Goal: Information Seeking & Learning: Understand process/instructions

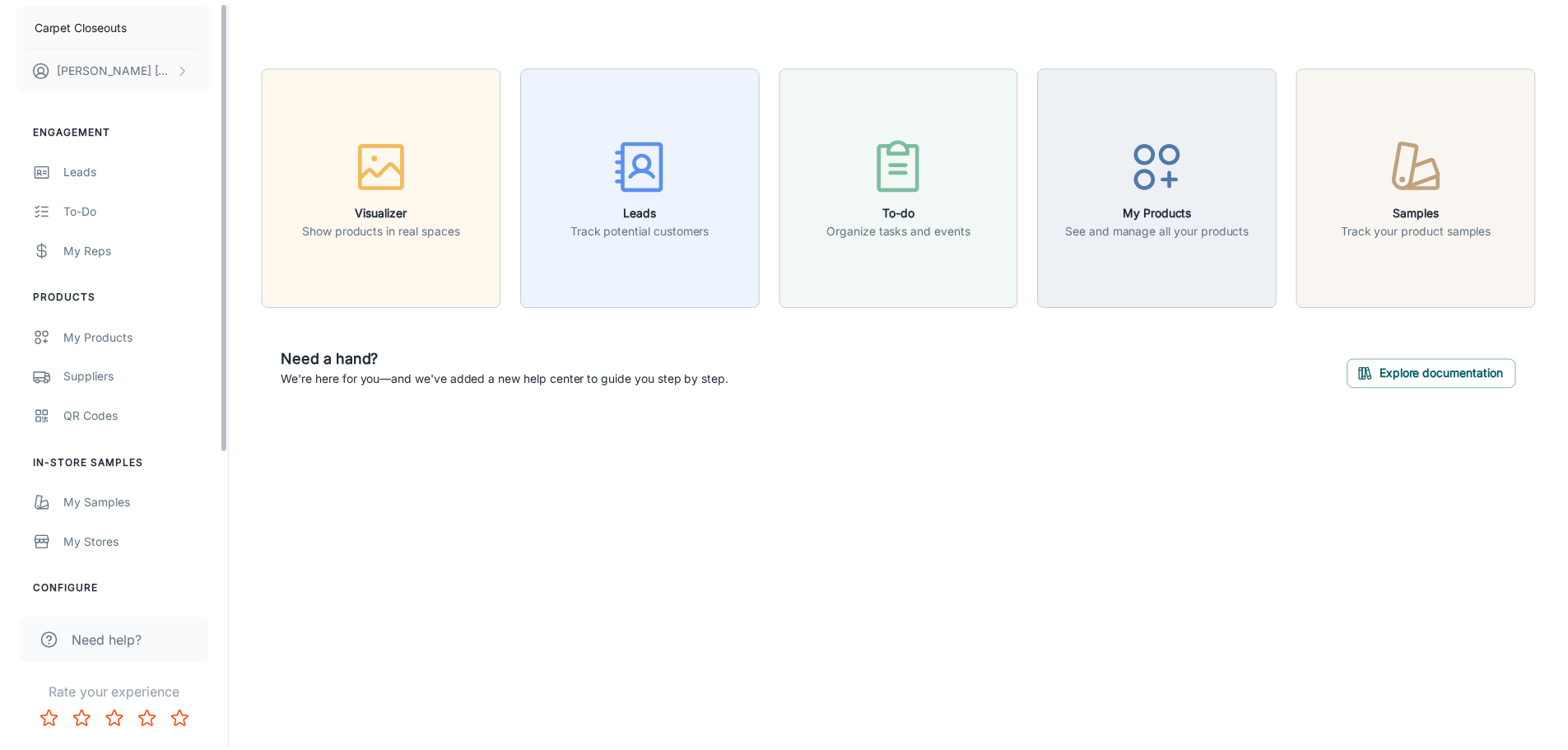
scroll to position [82, 0]
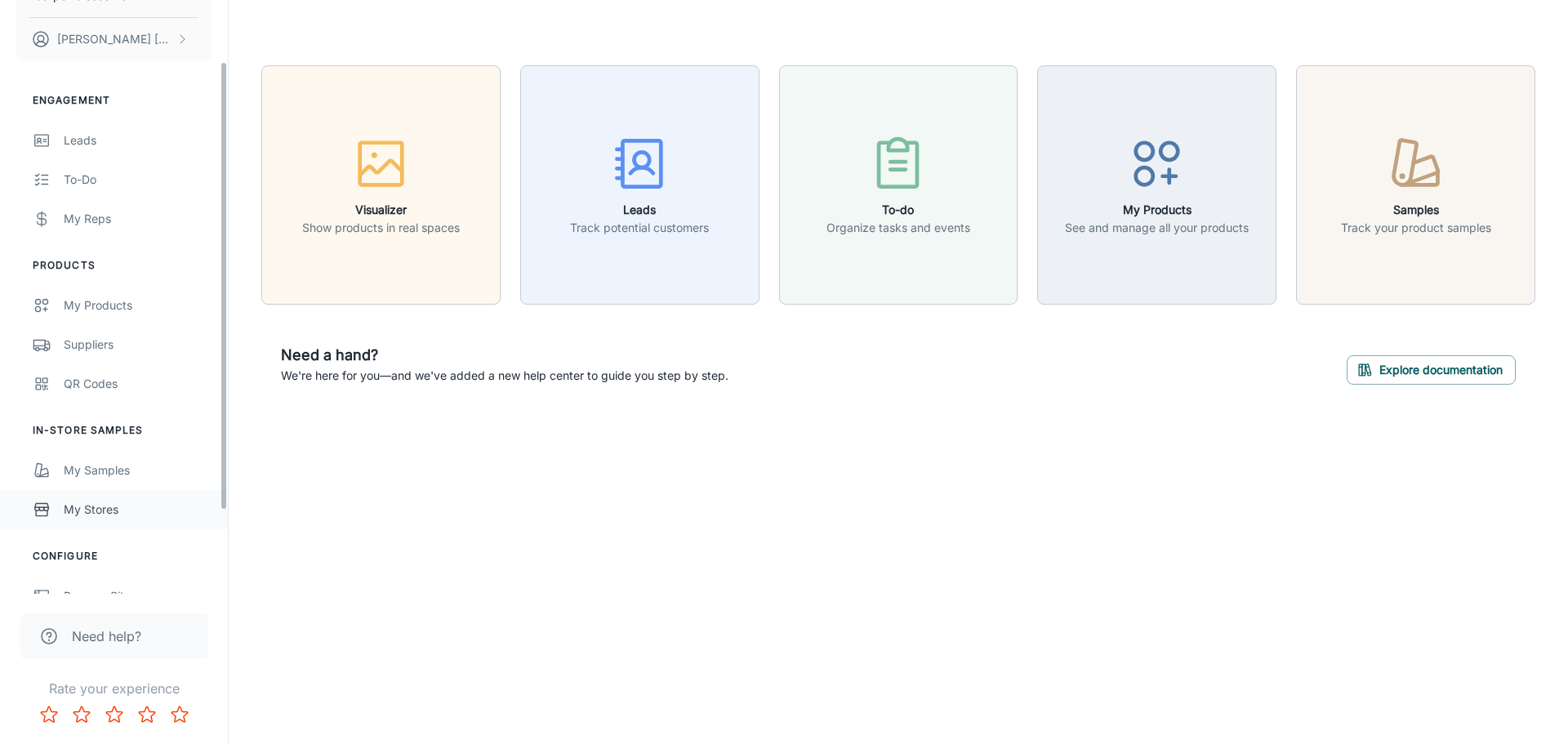
click at [109, 497] on link "My Stores" at bounding box center [114, 509] width 228 height 39
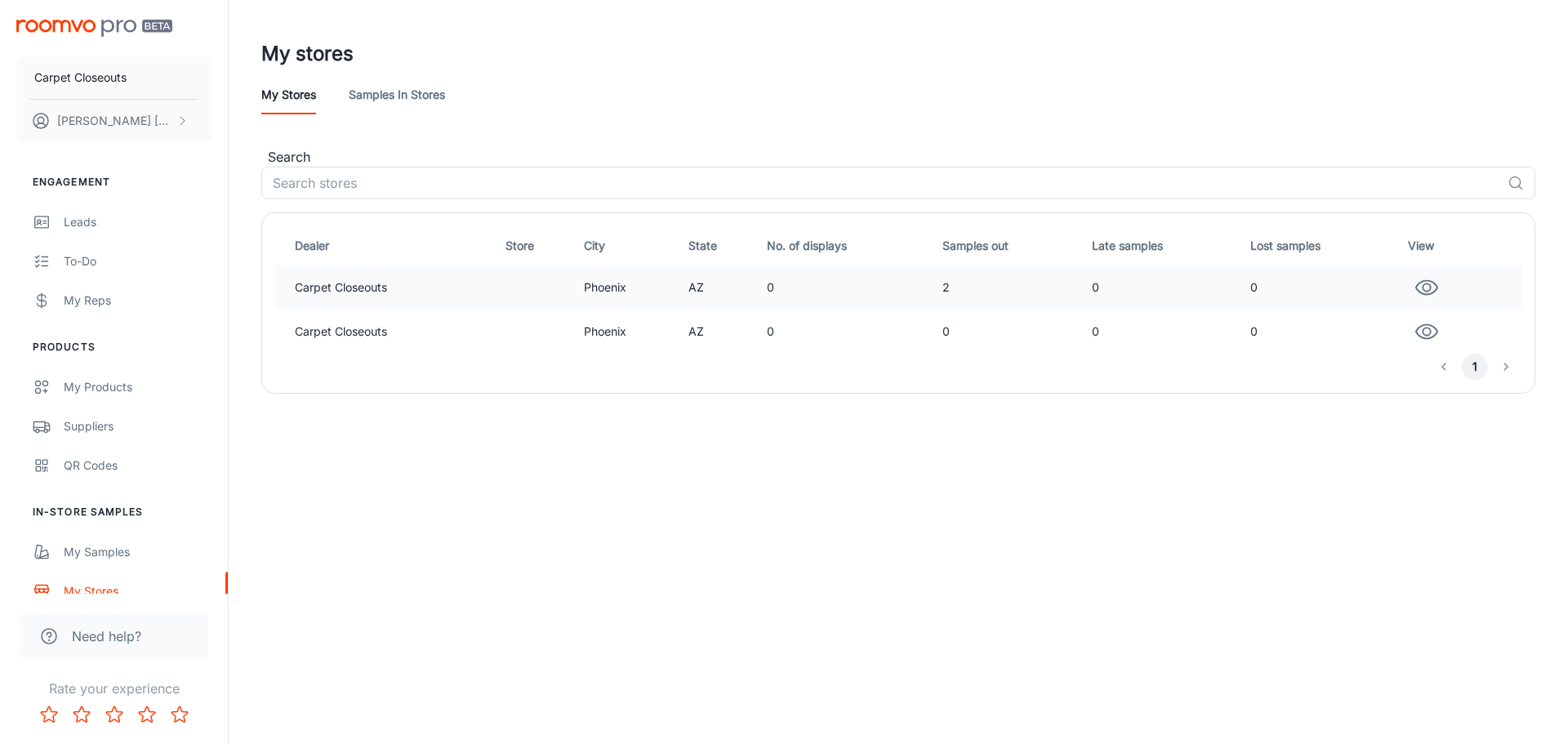
click at [457, 289] on td "Carpet Closeouts" at bounding box center [387, 288] width 224 height 44
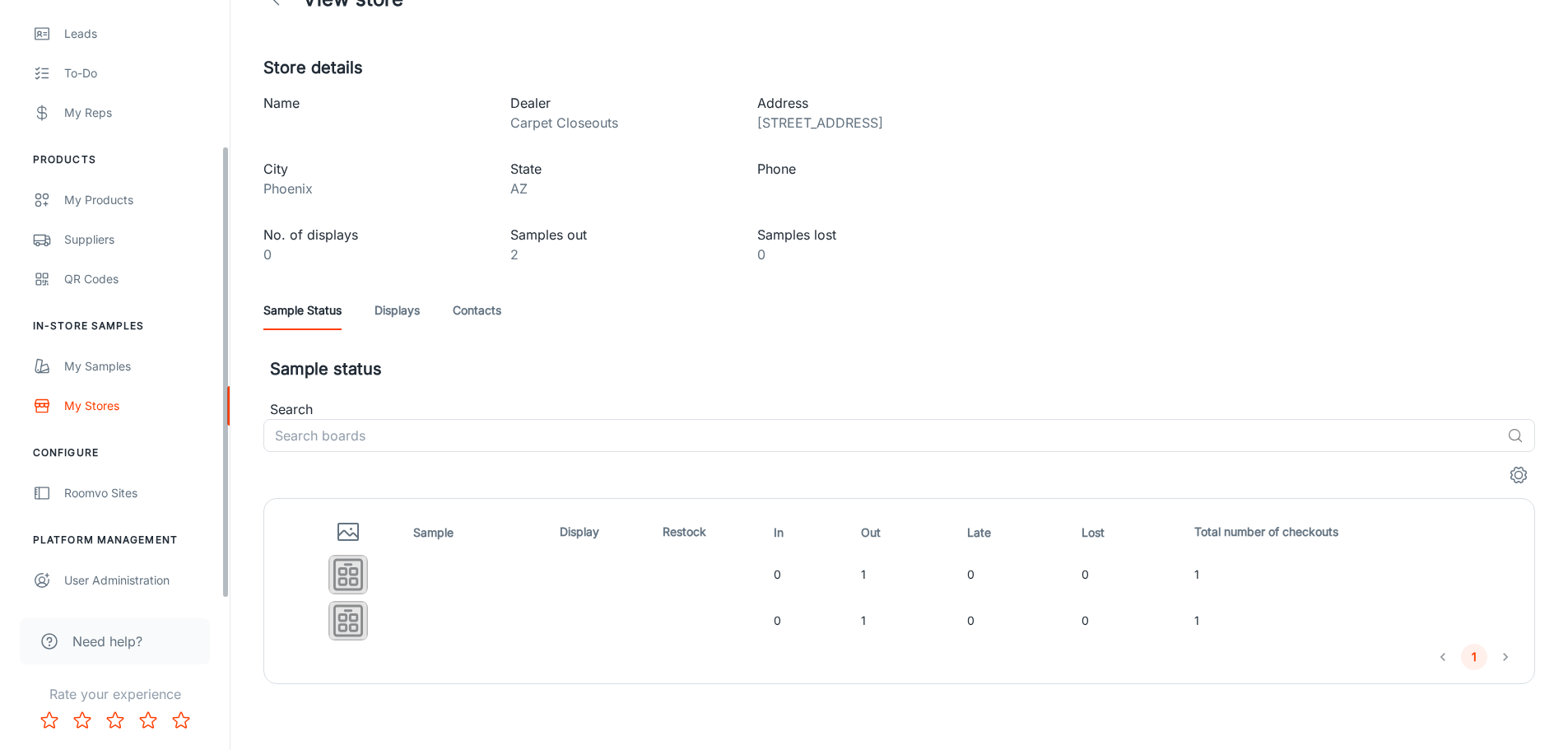
scroll to position [192, 0]
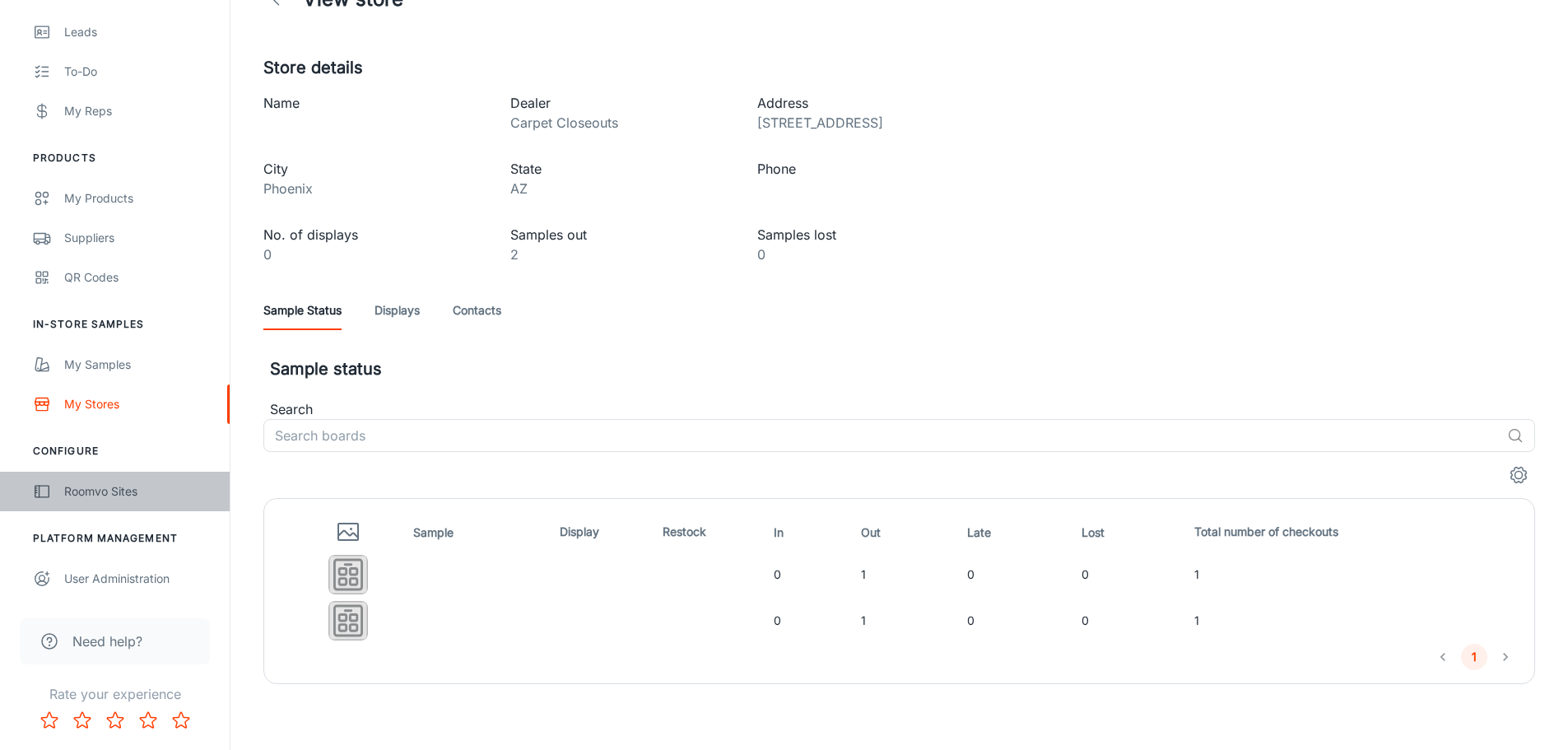
click at [121, 487] on div "Roomvo Sites" at bounding box center [139, 491] width 149 height 18
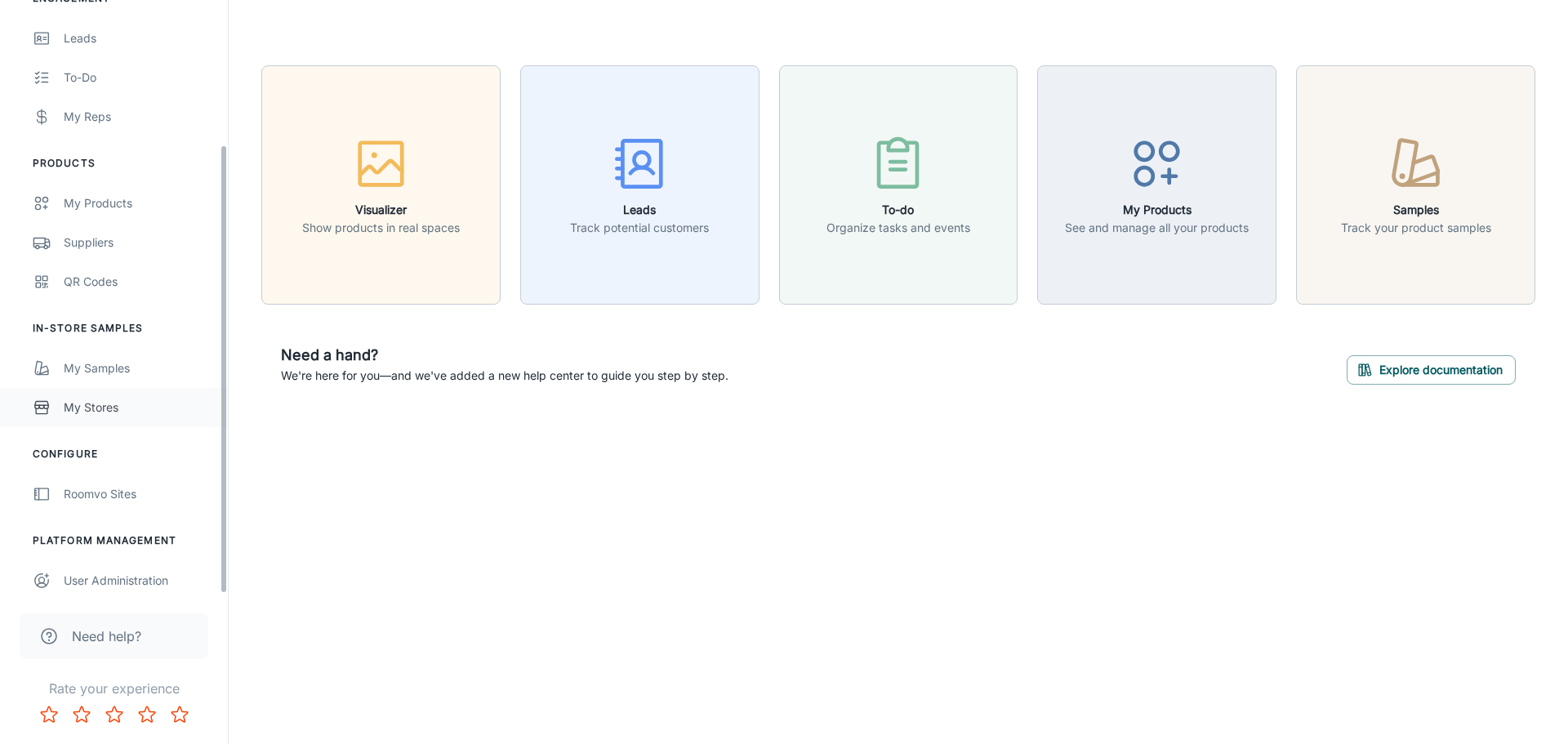
scroll to position [191, 0]
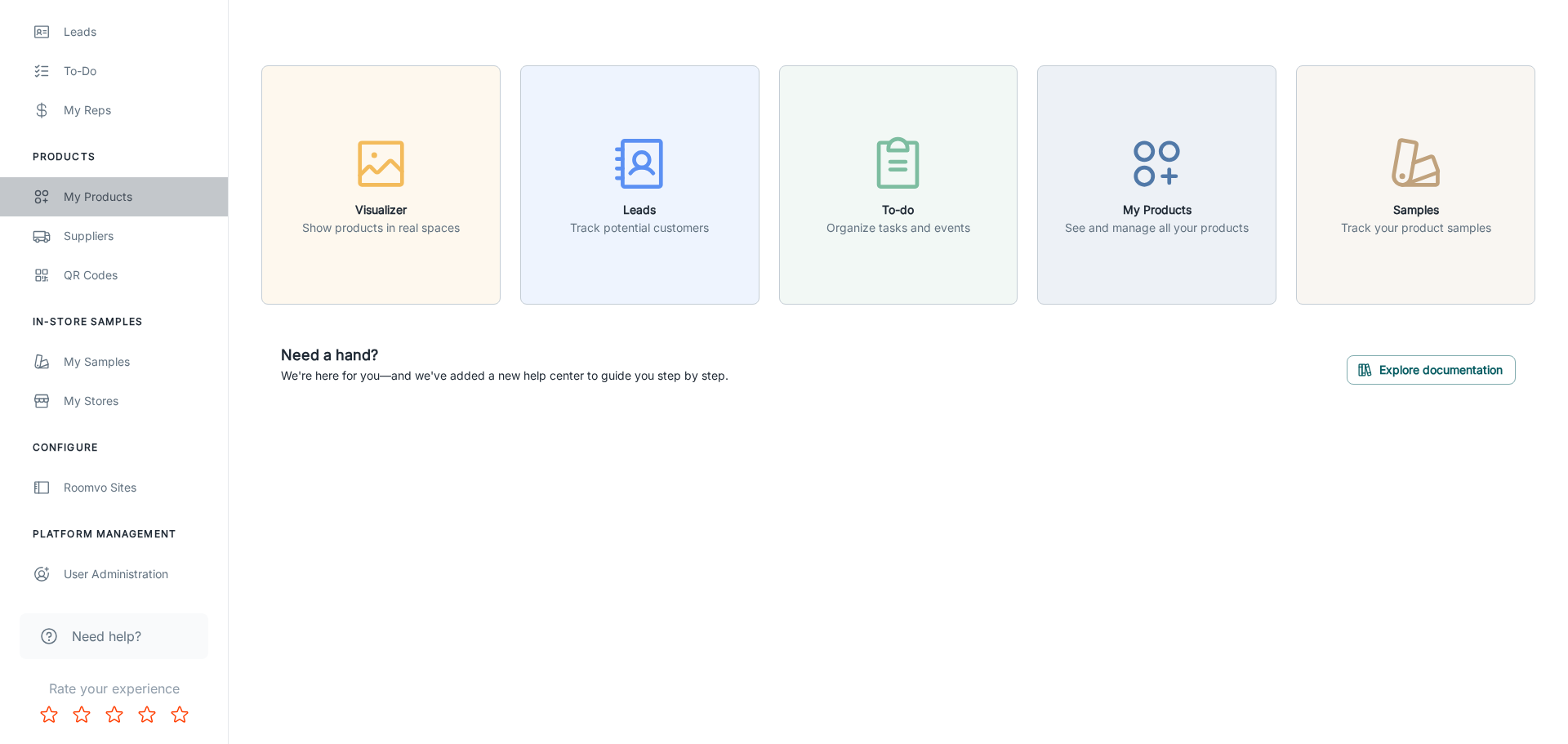
click at [125, 195] on div "My Products" at bounding box center [138, 196] width 148 height 18
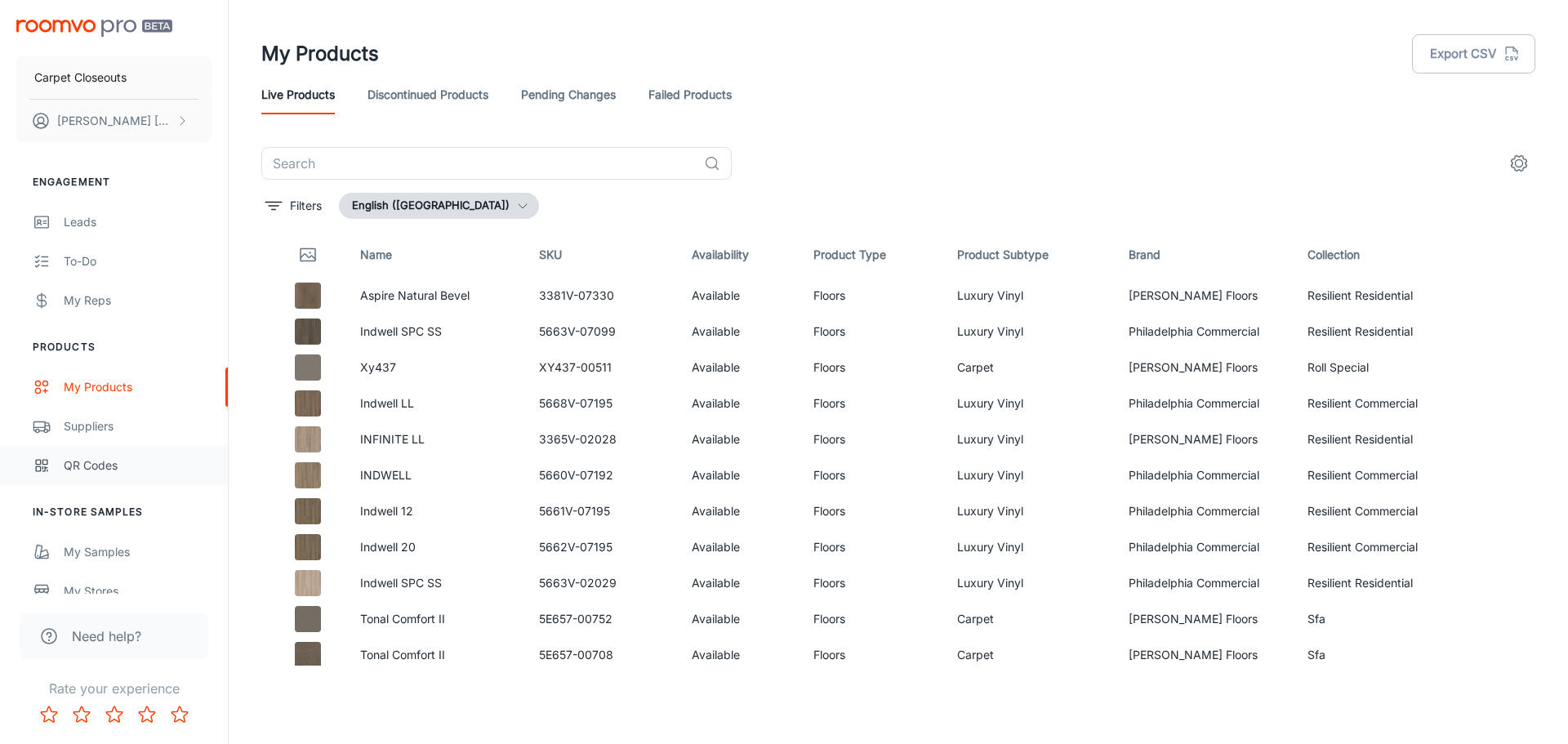
click at [96, 468] on div "QR Codes" at bounding box center [138, 465] width 148 height 18
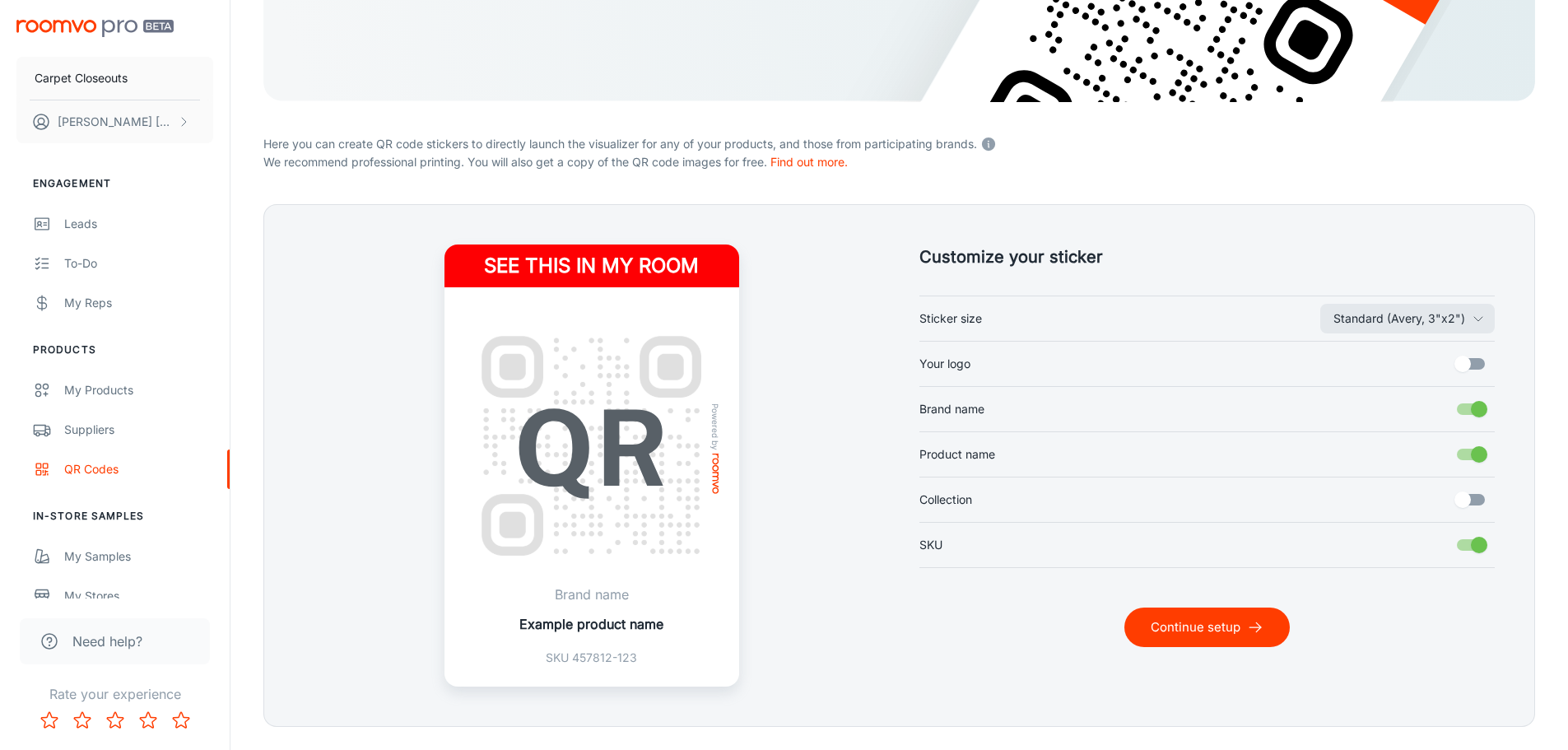
scroll to position [329, 0]
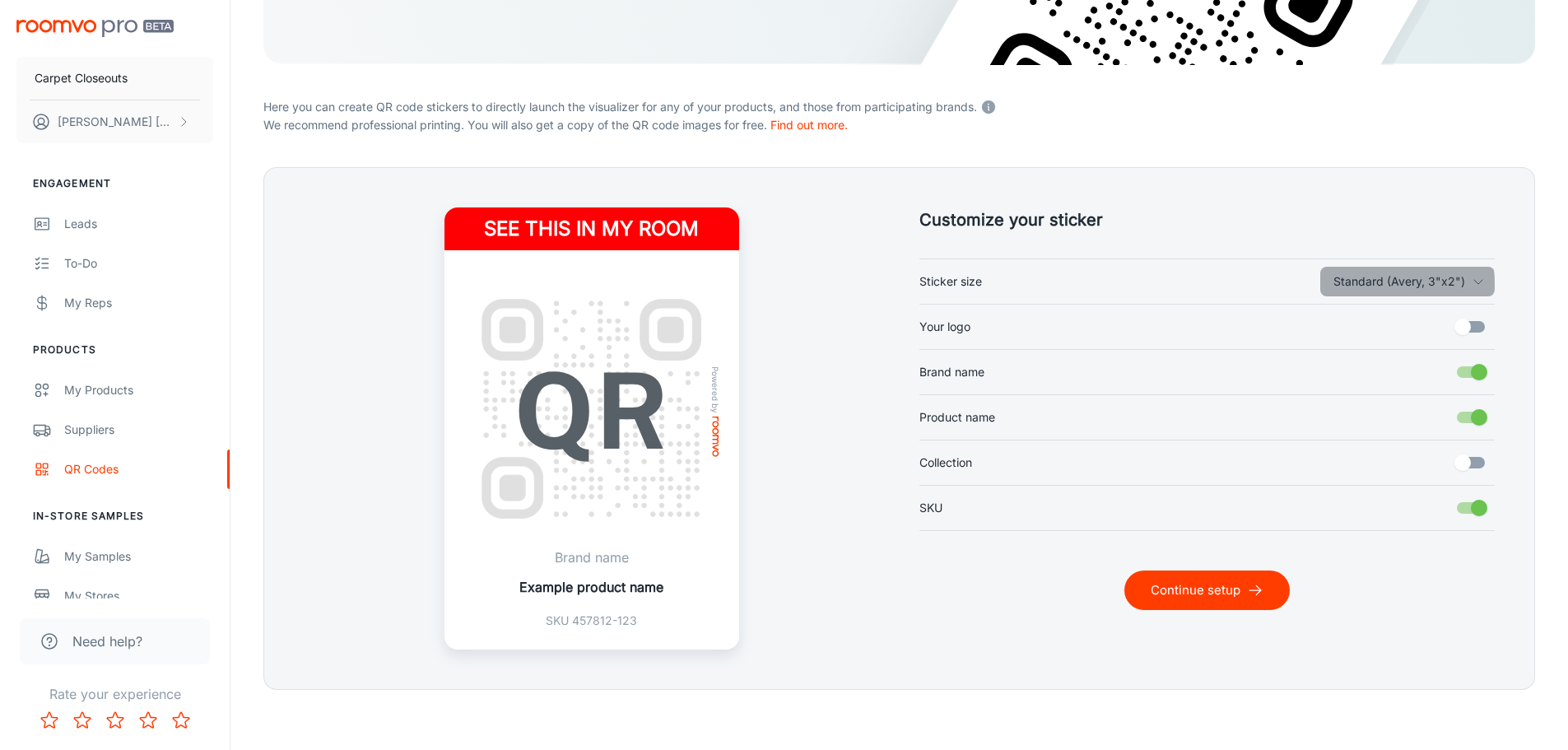
click at [1381, 284] on button "Standard (Avery, 3"x2")" at bounding box center [1407, 282] width 174 height 30
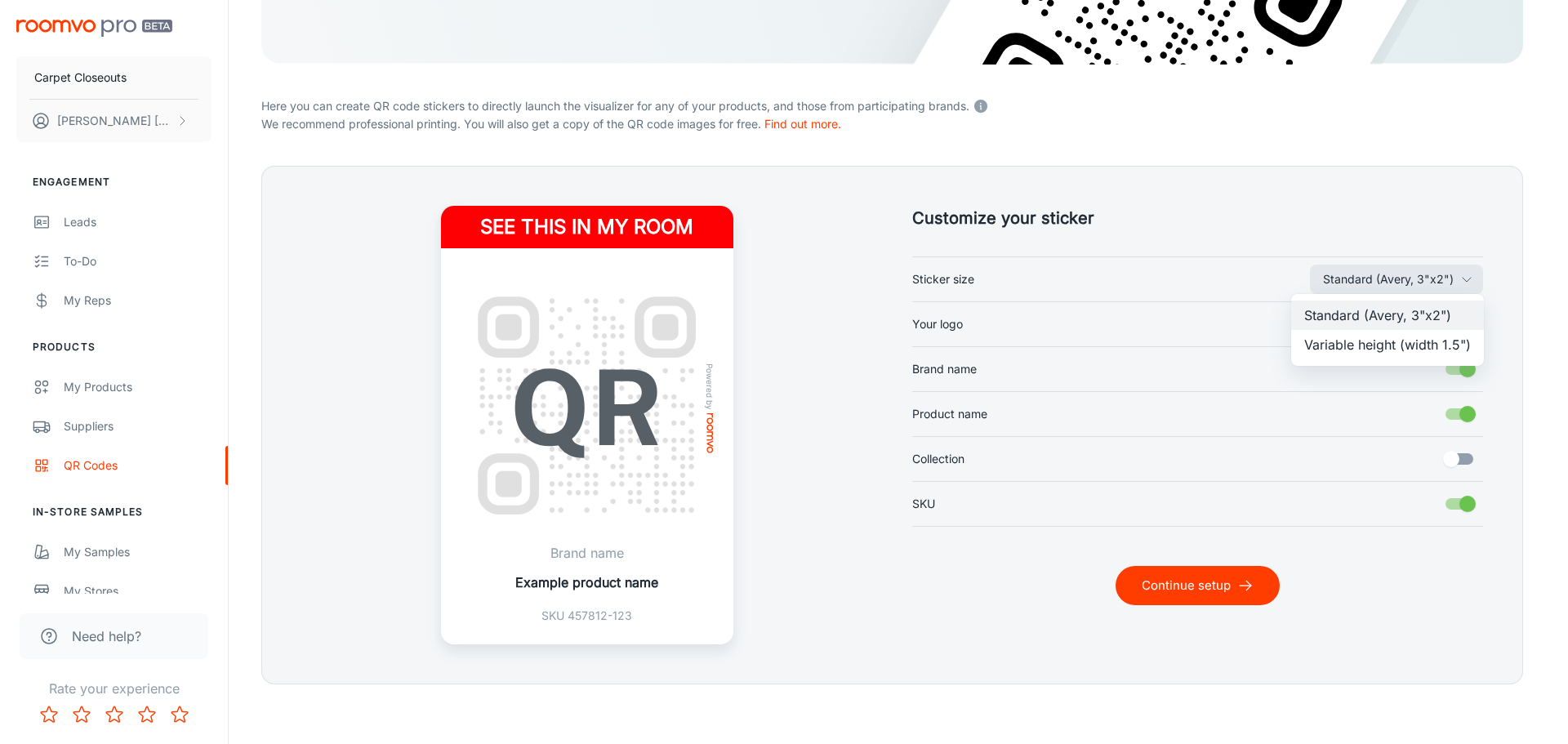
click at [1370, 281] on div at bounding box center [784, 372] width 1568 height 744
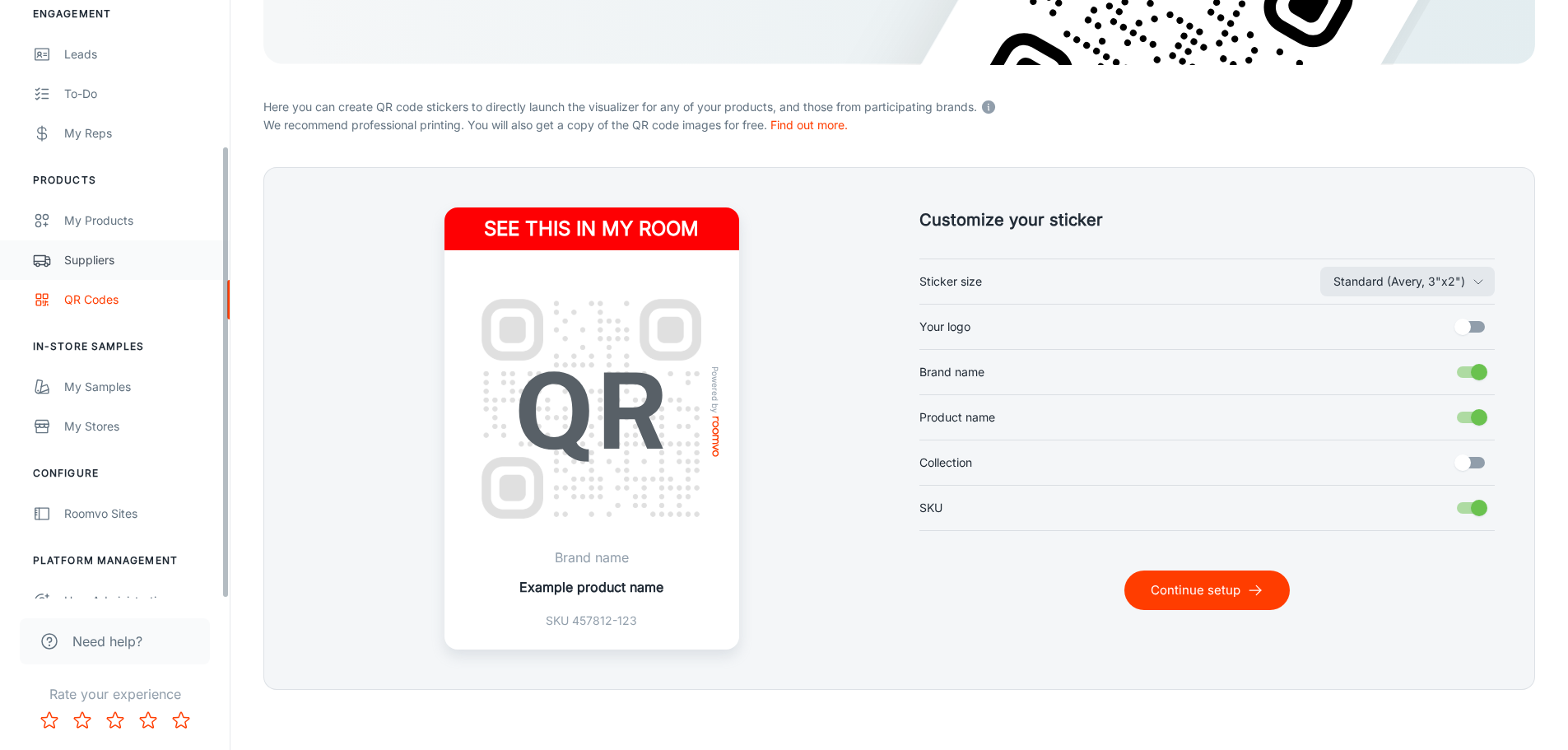
scroll to position [192, 0]
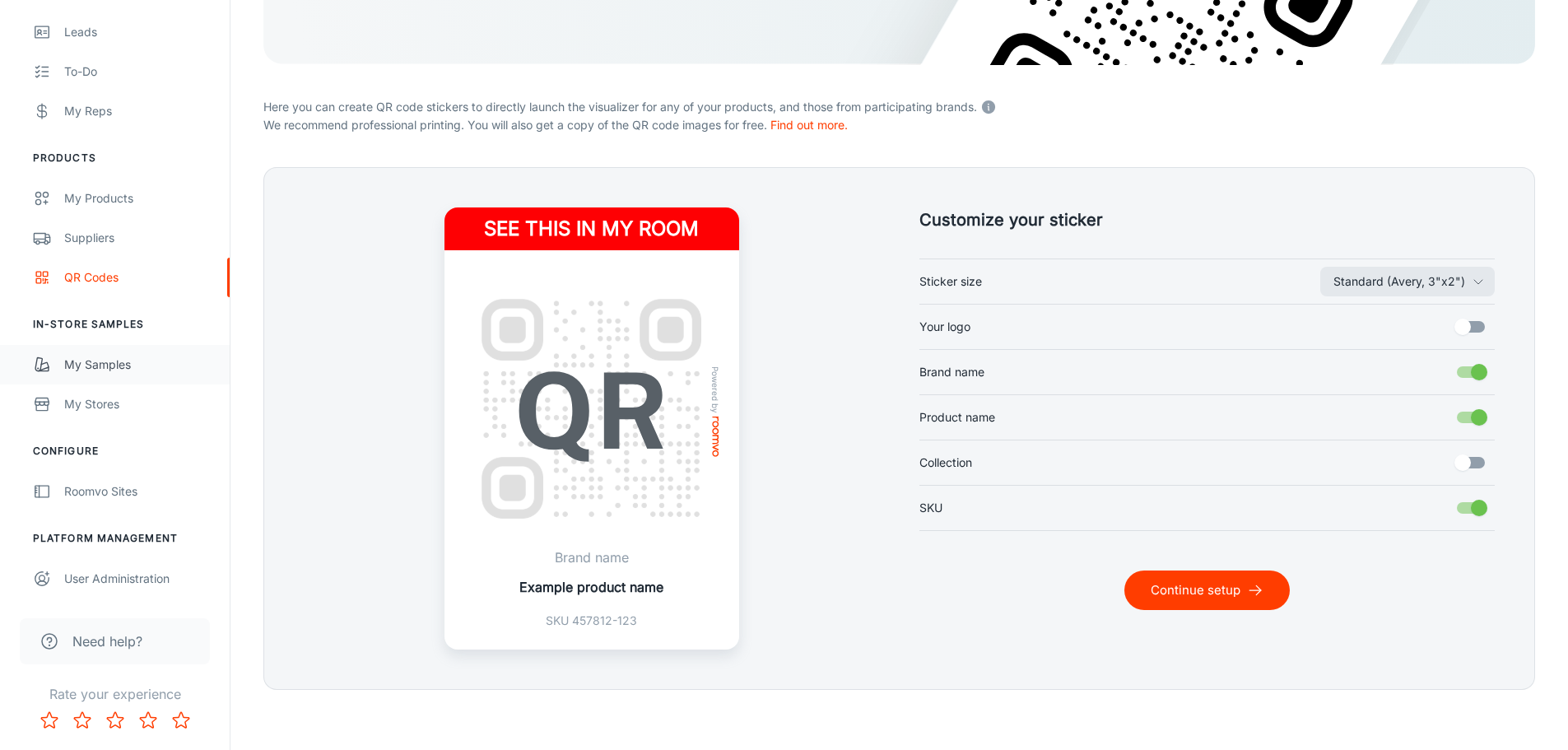
click at [150, 363] on div "My Samples" at bounding box center [139, 364] width 149 height 18
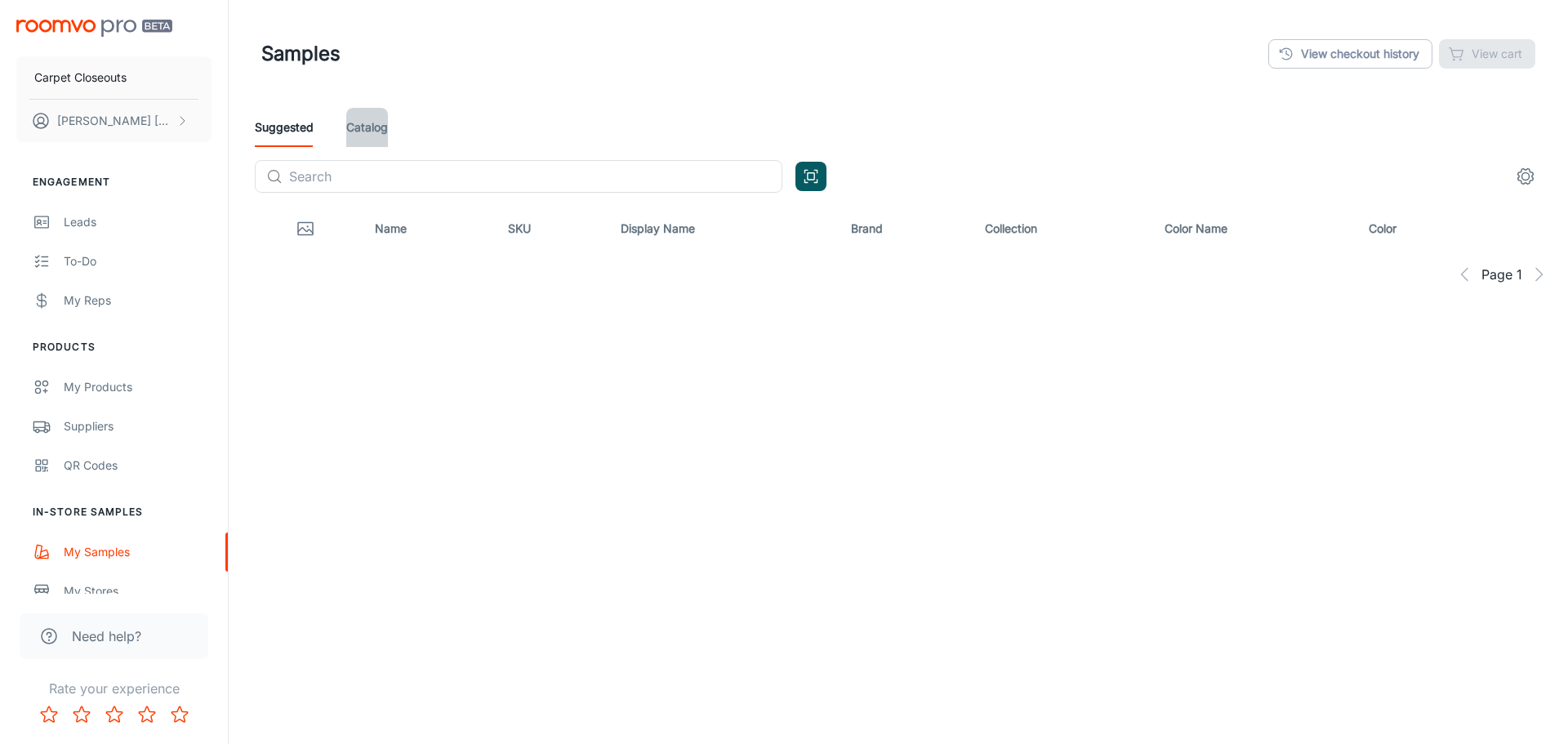
click at [369, 128] on link "Catalog" at bounding box center [367, 127] width 42 height 39
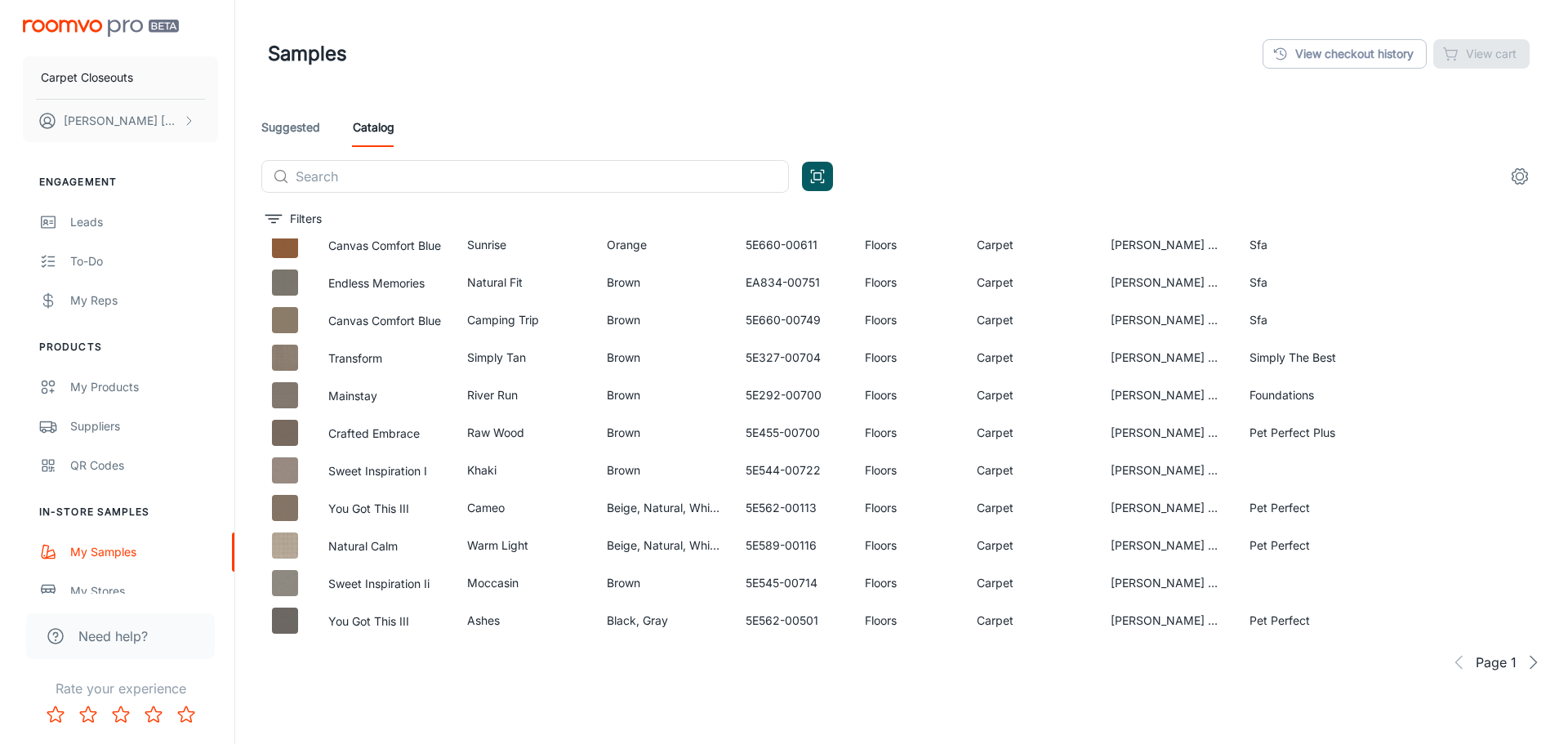
scroll to position [860, 0]
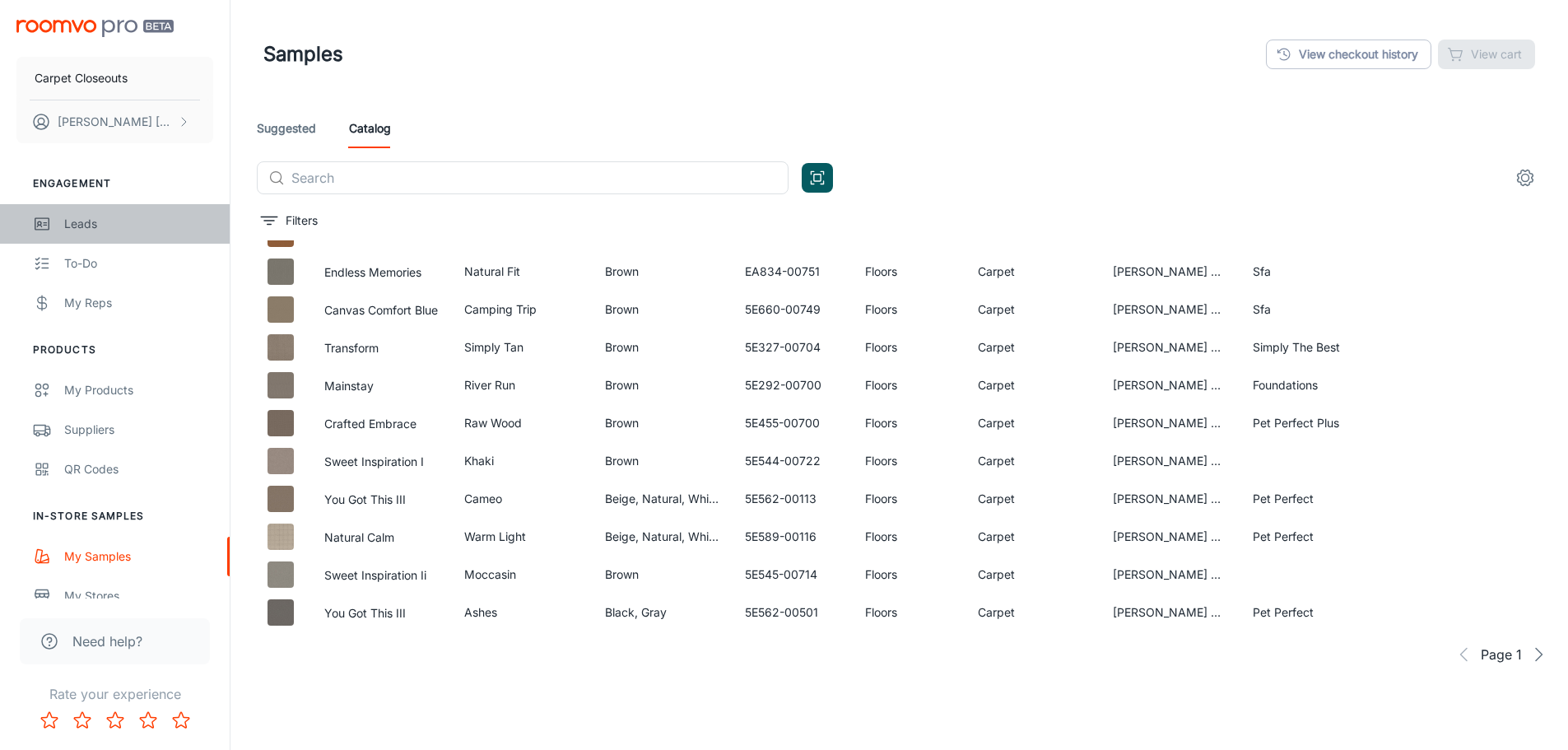
click at [147, 223] on div "Leads" at bounding box center [139, 223] width 149 height 18
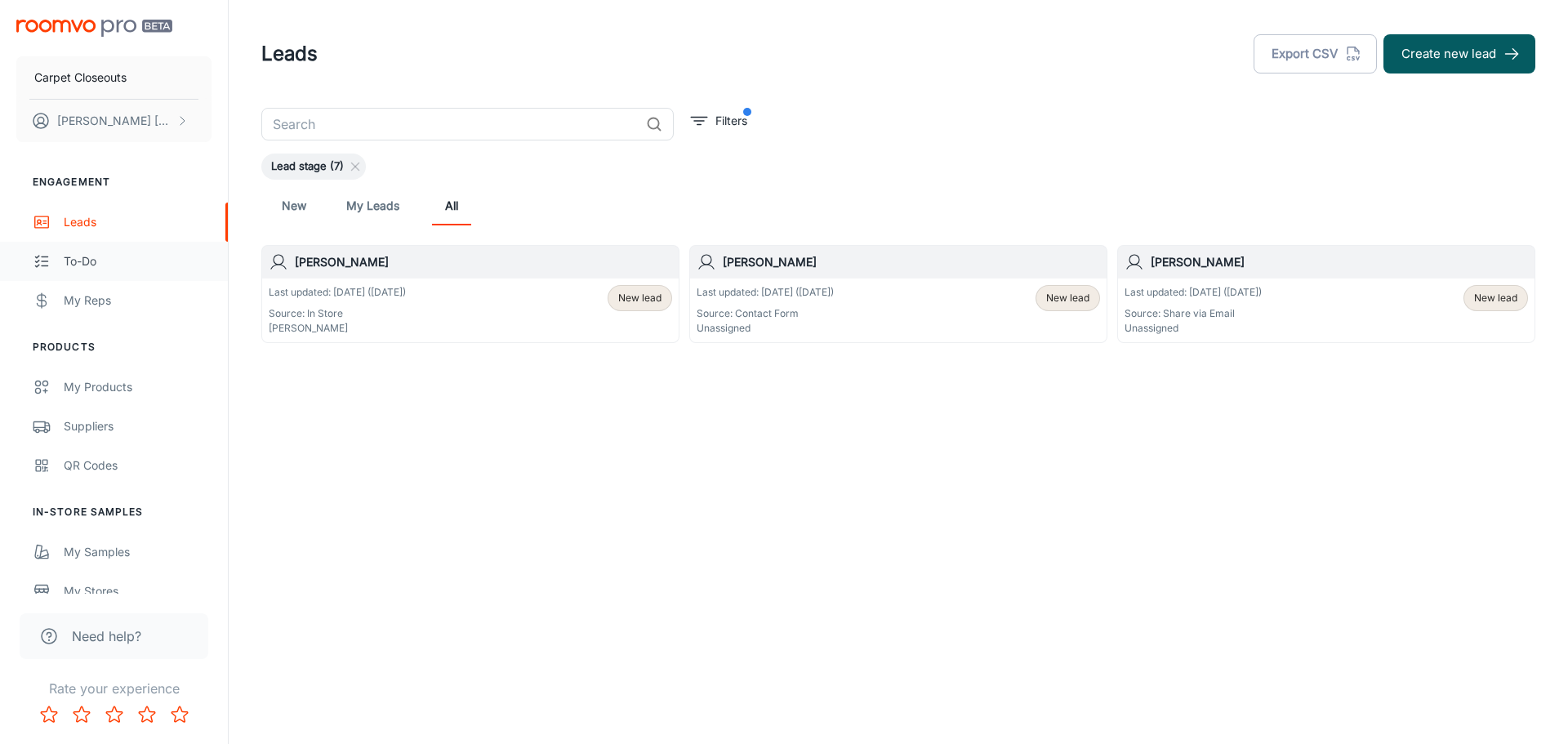
click at [115, 270] on link "To-do" at bounding box center [114, 261] width 228 height 39
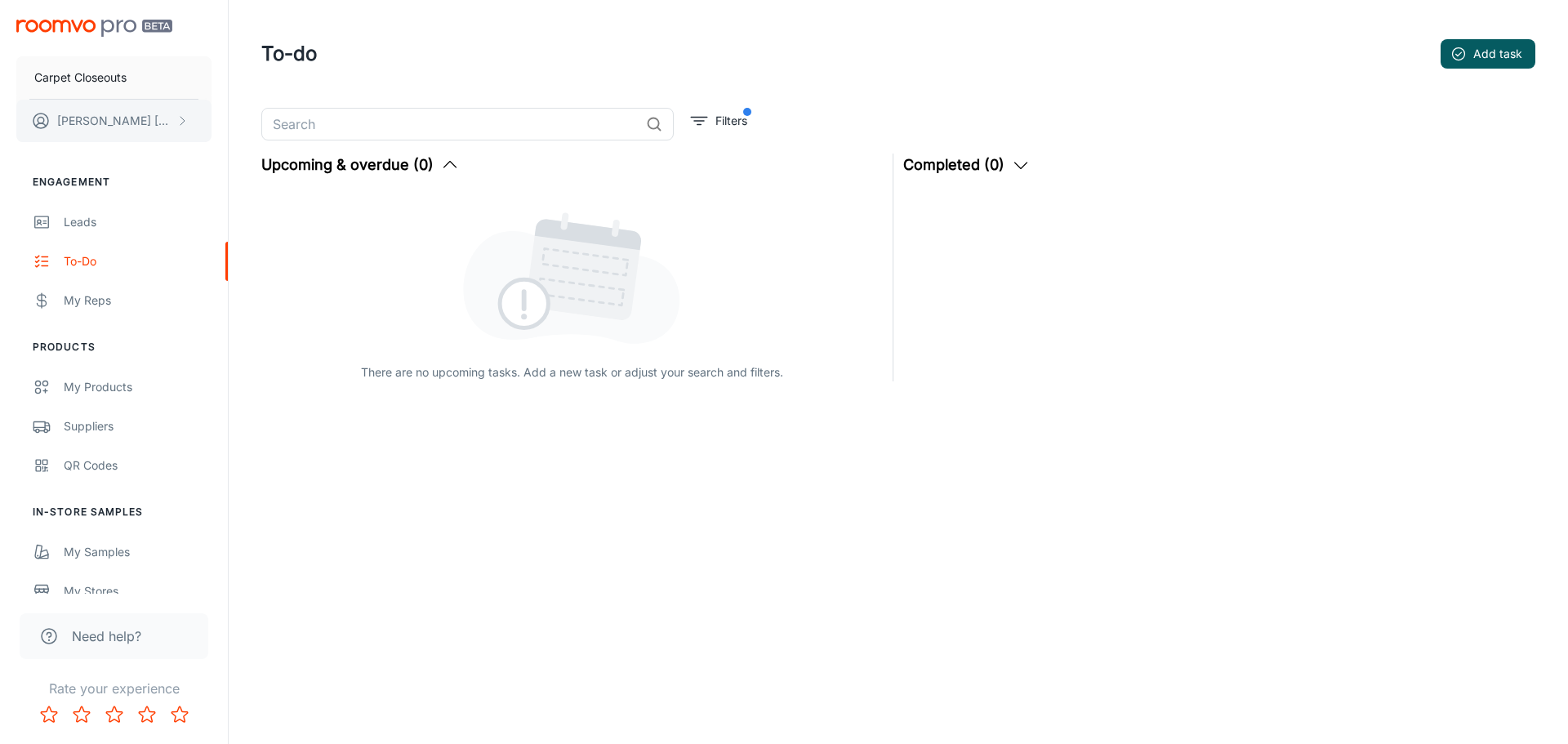
click at [180, 132] on button "[PERSON_NAME]" at bounding box center [114, 121] width 195 height 43
click at [178, 134] on div at bounding box center [784, 372] width 1568 height 744
click at [142, 310] on link "My Reps" at bounding box center [114, 301] width 228 height 39
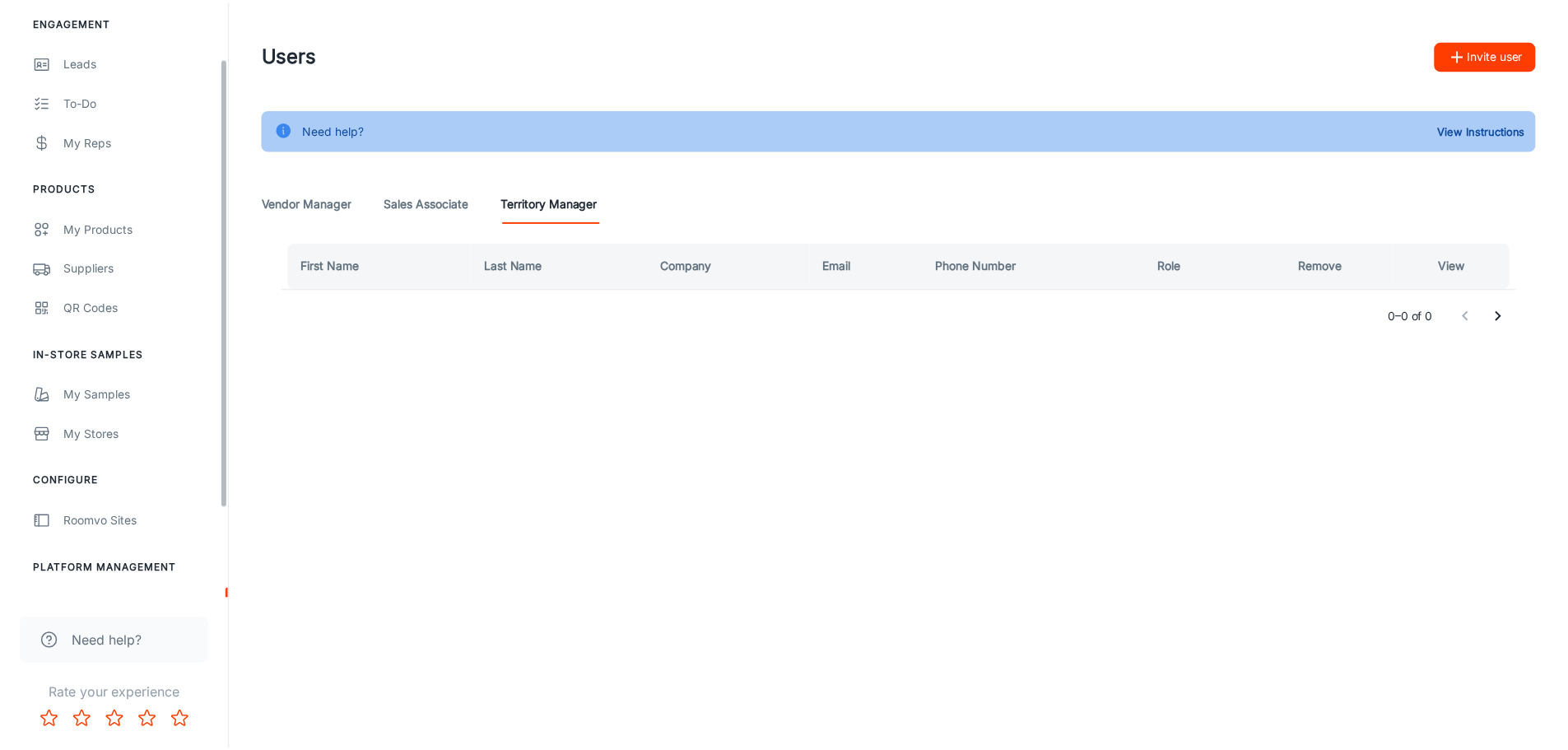
scroll to position [192, 0]
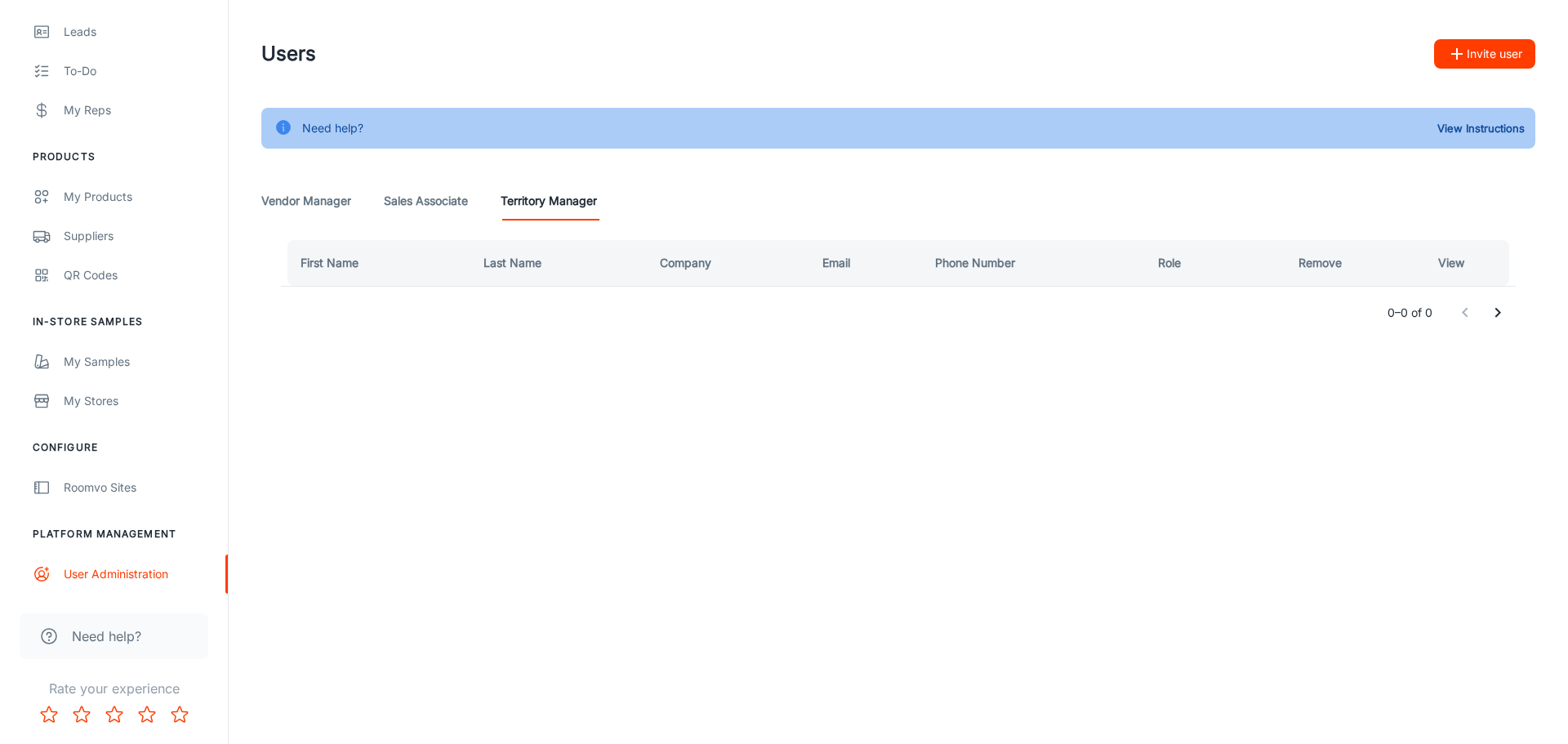
click at [143, 637] on div "Need help?" at bounding box center [114, 636] width 189 height 45
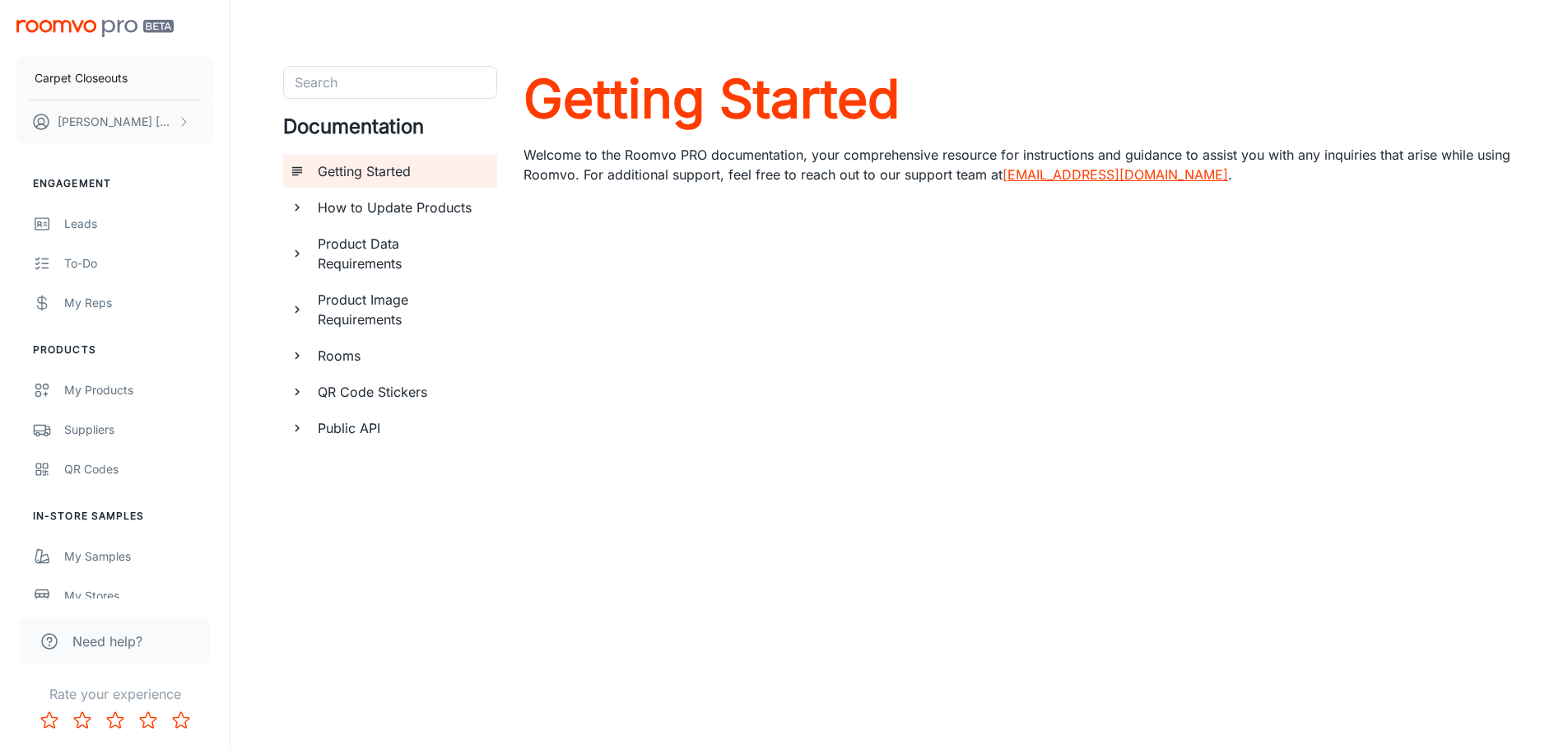
click at [389, 430] on h6 "Public API" at bounding box center [401, 427] width 166 height 20
click at [395, 465] on h6 "Getting a Refresh Token" at bounding box center [408, 464] width 152 height 20
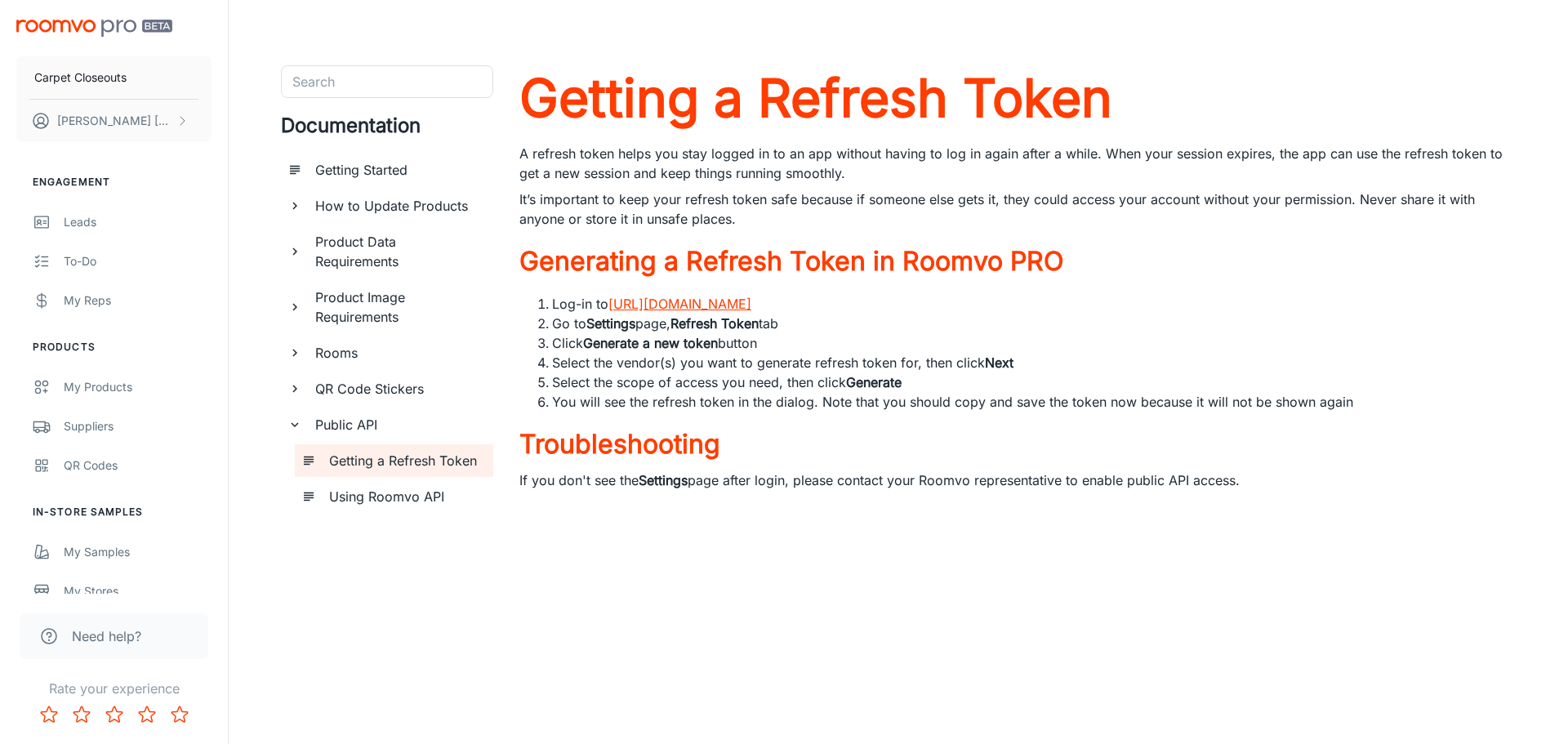
click at [442, 505] on h6 "Using Roomvo API" at bounding box center [404, 496] width 151 height 19
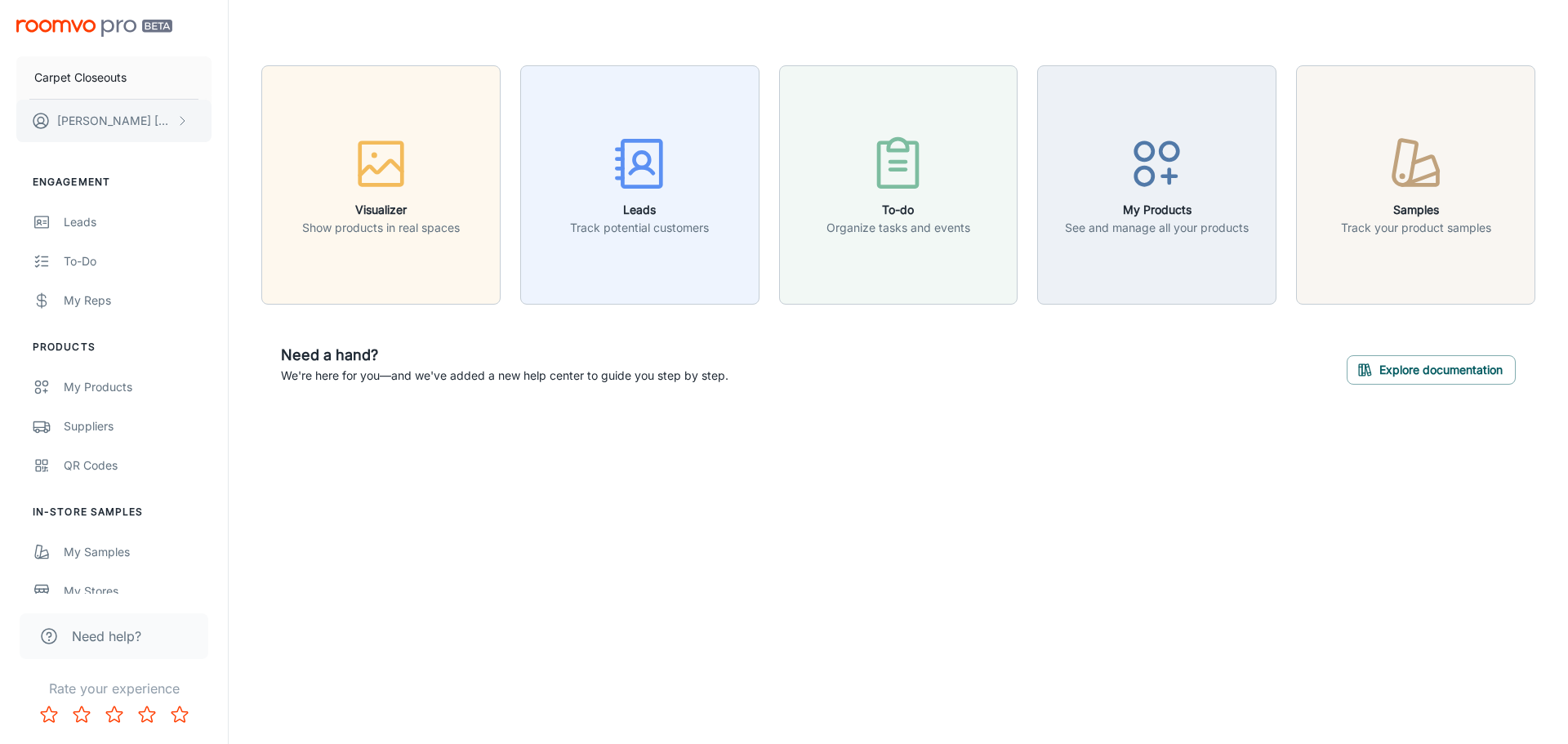
click at [180, 125] on icon "scrollable content" at bounding box center [182, 121] width 13 height 13
click at [178, 125] on div at bounding box center [784, 372] width 1568 height 744
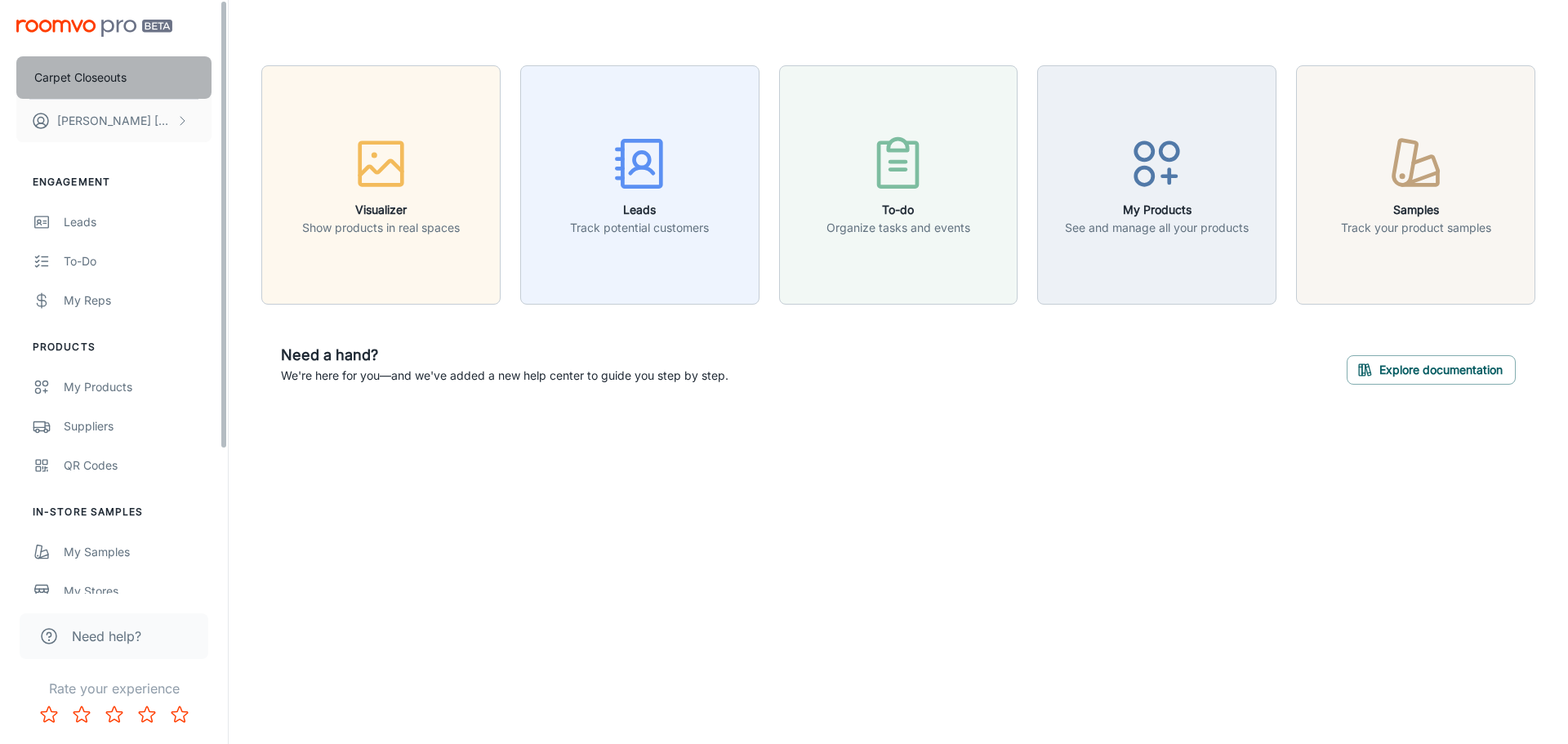
click at [143, 68] on button "Carpet Closeouts" at bounding box center [114, 78] width 195 height 43
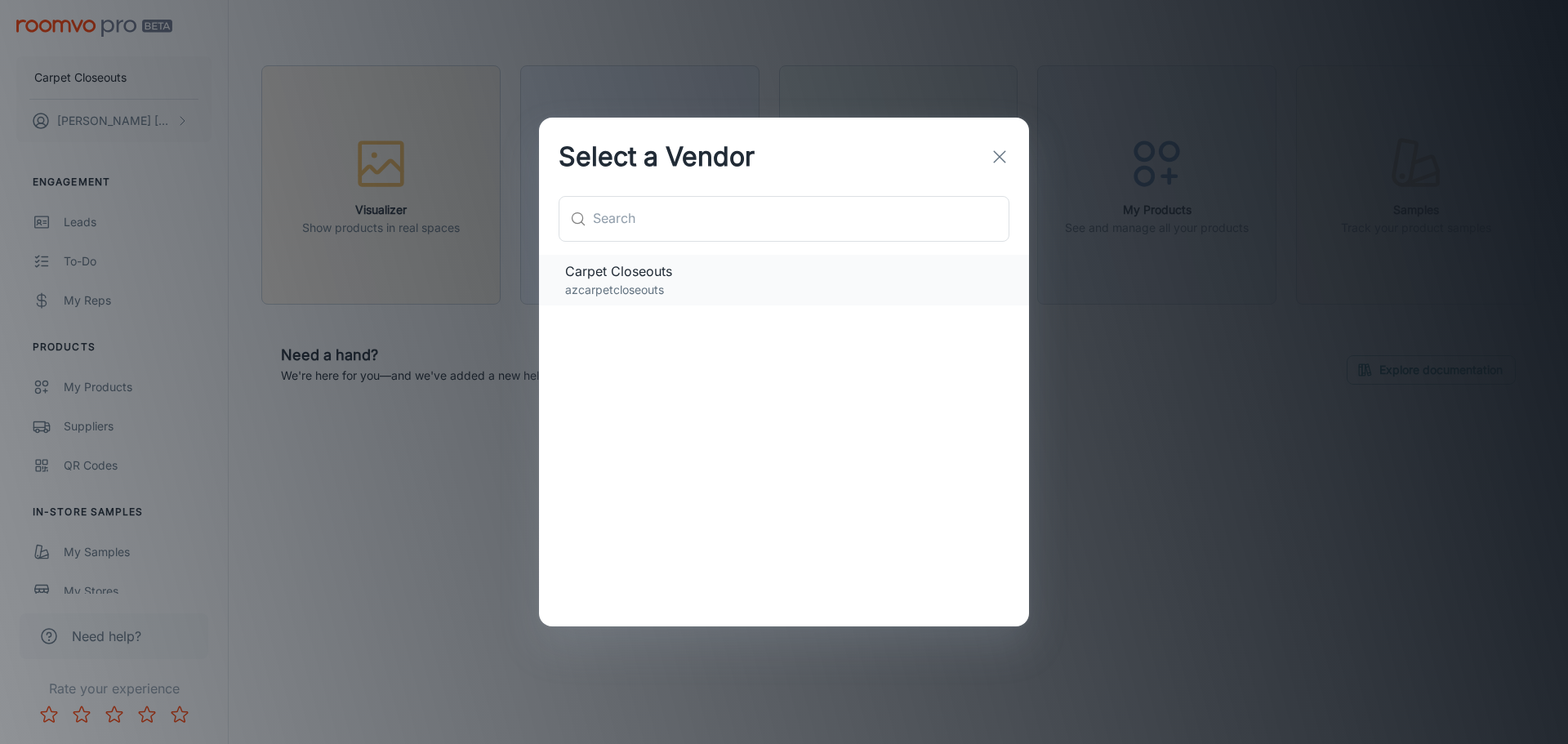
click at [676, 274] on span "Carpet Closeouts" at bounding box center [784, 270] width 438 height 19
